Goal: Task Accomplishment & Management: Use online tool/utility

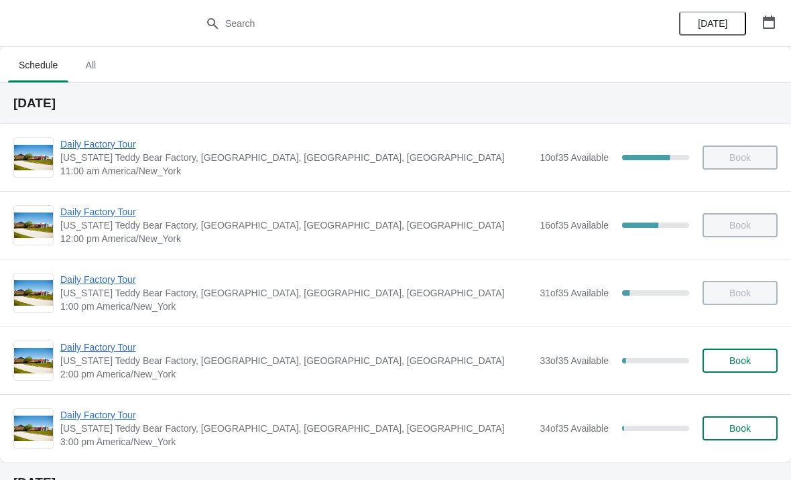
click at [85, 353] on span "Daily Factory Tour" at bounding box center [296, 347] width 473 height 13
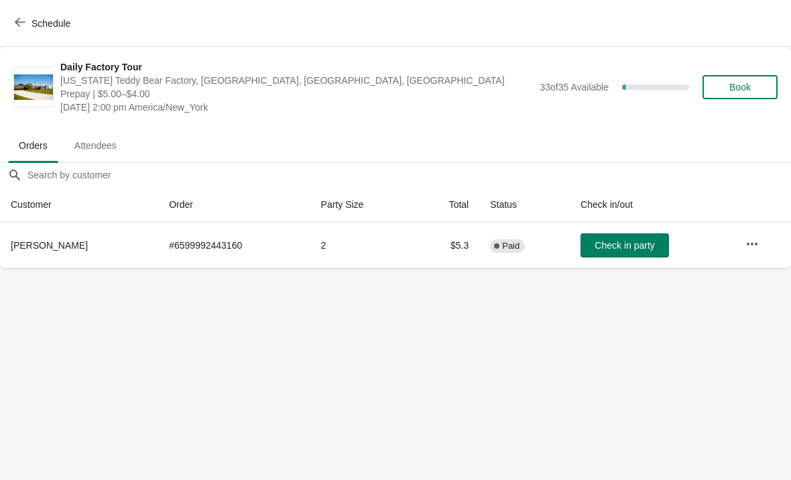
click at [9, 19] on button "Schedule" at bounding box center [44, 23] width 74 height 24
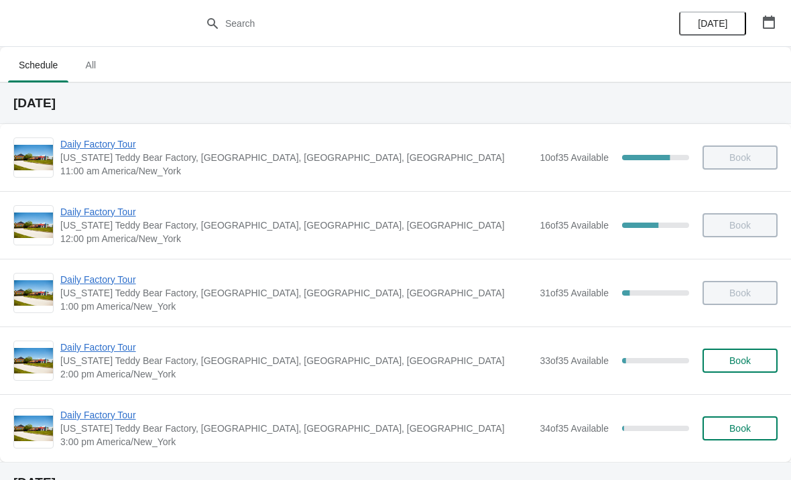
click at [93, 353] on span "Daily Factory Tour" at bounding box center [296, 347] width 473 height 13
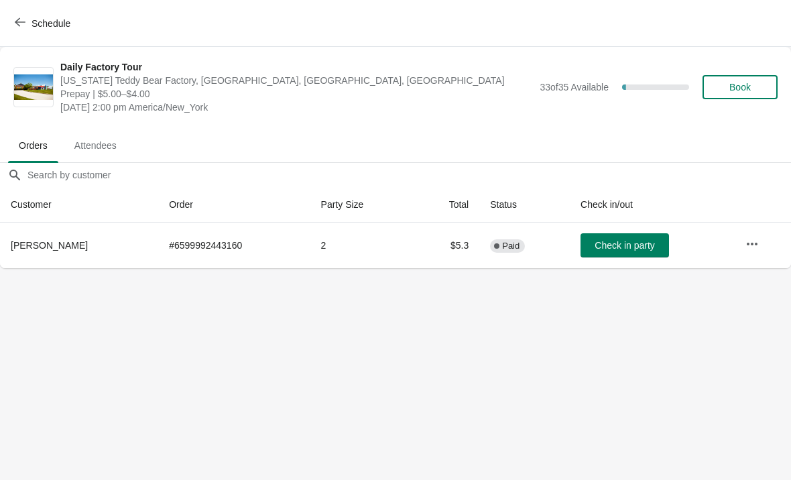
click at [9, 24] on button "Schedule" at bounding box center [44, 23] width 74 height 24
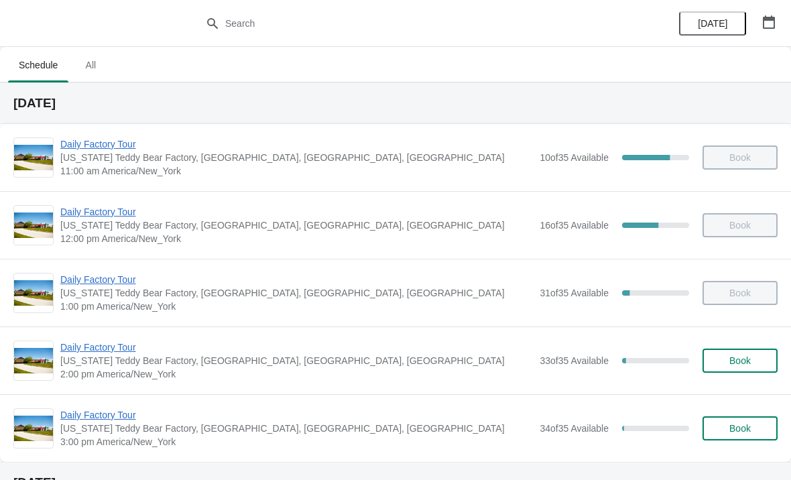
click at [119, 342] on span "Daily Factory Tour" at bounding box center [296, 347] width 473 height 13
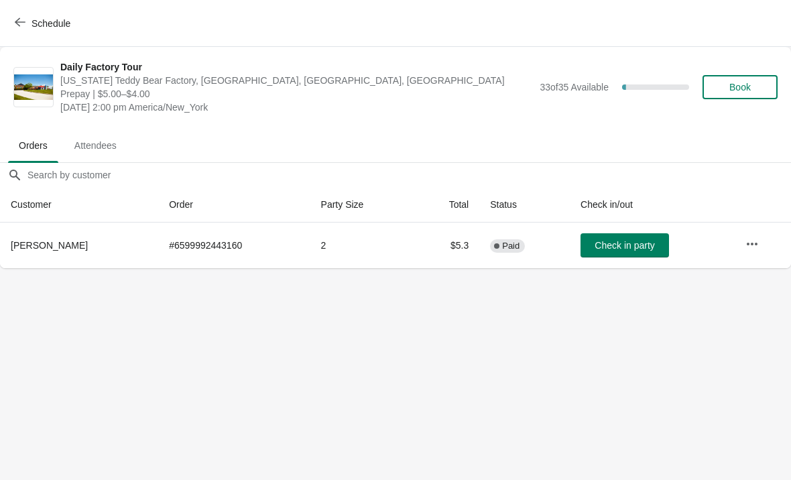
click at [640, 247] on span "Check in party" at bounding box center [625, 245] width 60 height 11
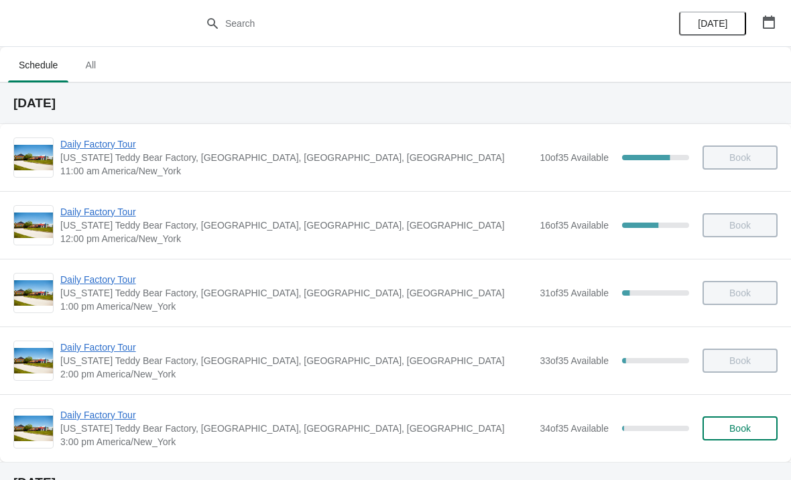
click at [121, 404] on div "Daily Factory Tour [US_STATE] Teddy Bear Factory, [GEOGRAPHIC_DATA], [GEOGRAPHI…" at bounding box center [395, 428] width 791 height 68
click at [103, 419] on span "Daily Factory Tour" at bounding box center [296, 414] width 473 height 13
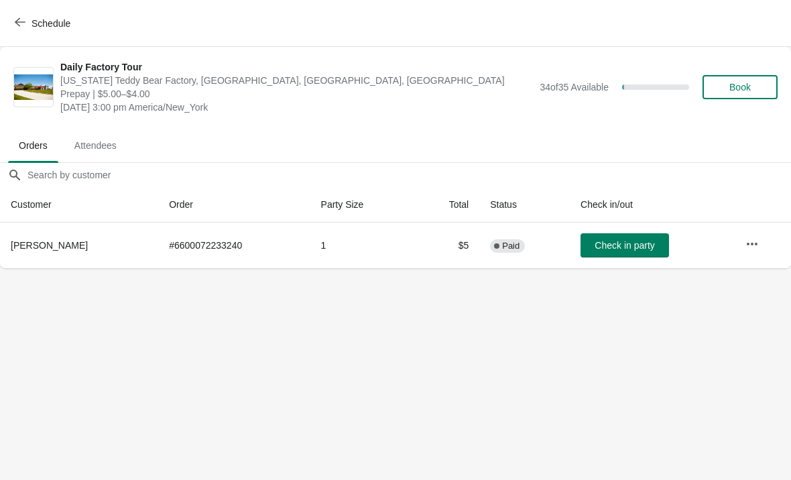
click at [642, 252] on button "Check in party" at bounding box center [625, 245] width 88 height 24
